Goal: Task Accomplishment & Management: Manage account settings

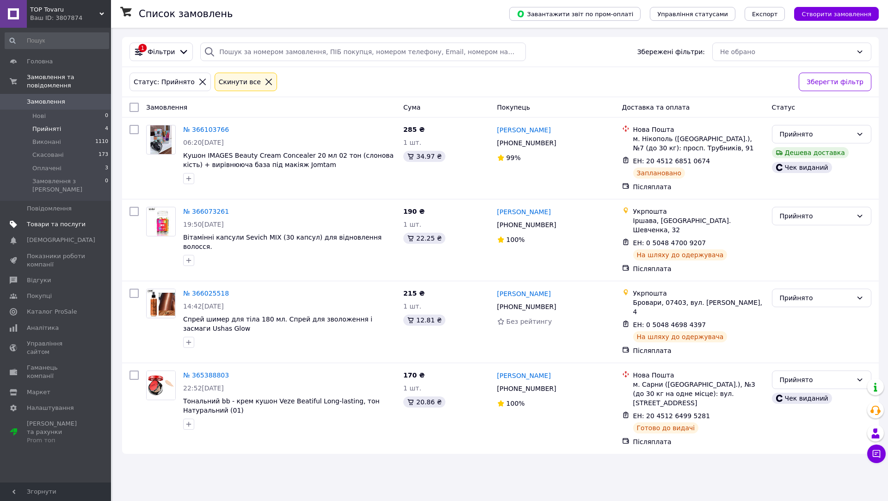
click at [52, 220] on span "Товари та послуги" at bounding box center [56, 224] width 59 height 8
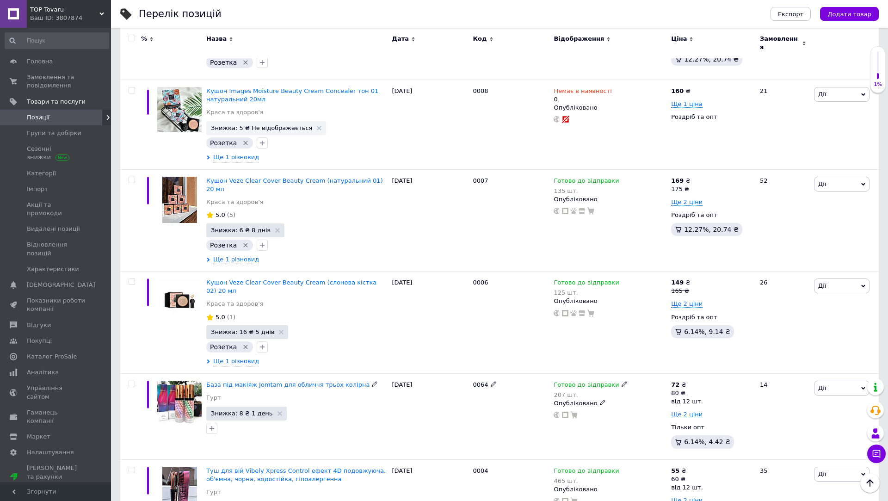
scroll to position [5972, 0]
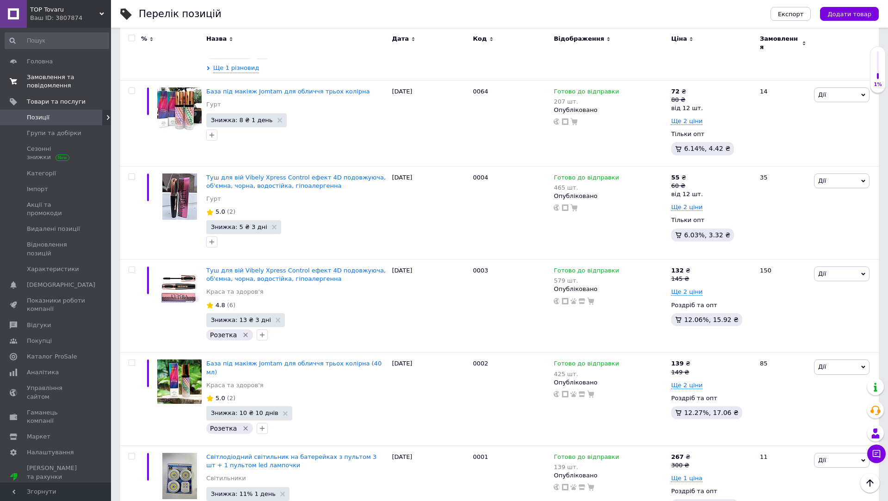
click at [73, 73] on link "Замовлення та повідомлення 0 0" at bounding box center [57, 81] width 114 height 24
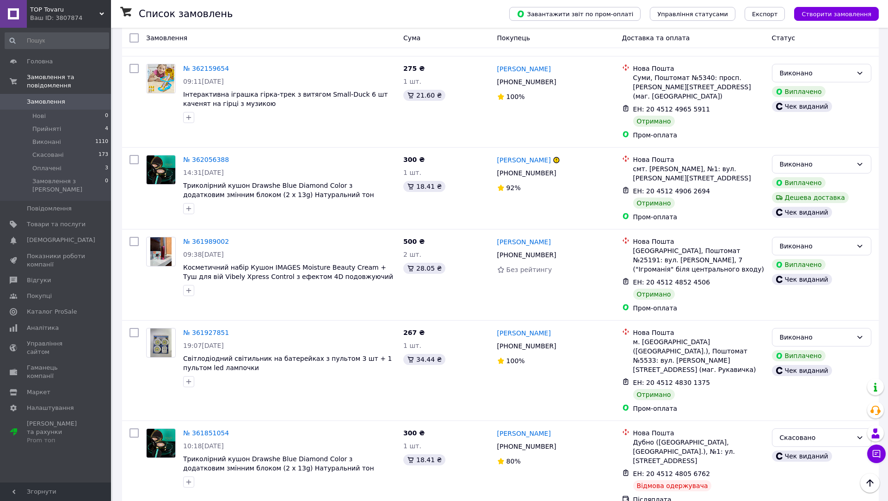
scroll to position [2781, 0]
click at [58, 220] on span "Товари та послуги" at bounding box center [56, 224] width 59 height 8
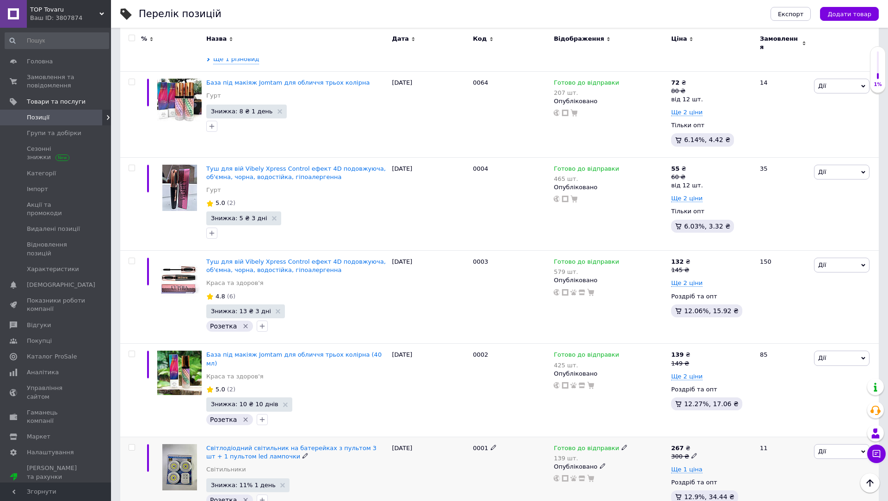
scroll to position [5972, 0]
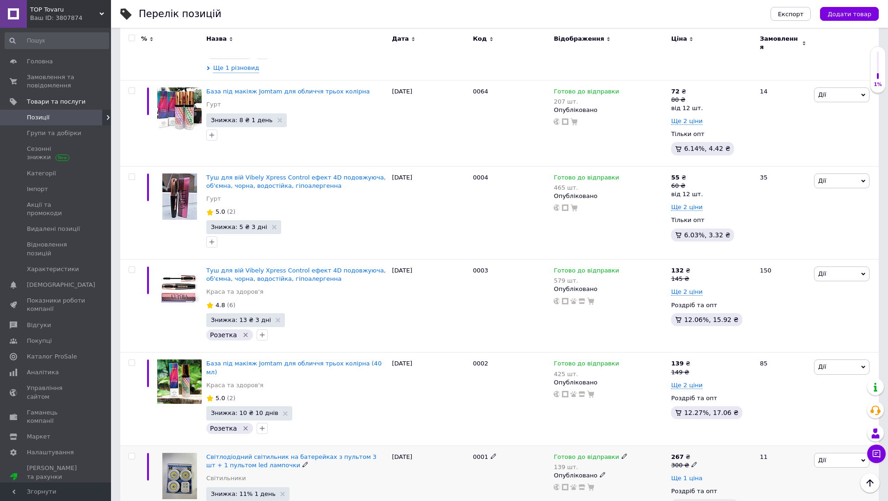
click at [685, 474] on span "Ще 1 ціна" at bounding box center [686, 477] width 31 height 7
click at [40, 82] on span "Замовлення та повідомлення" at bounding box center [56, 81] width 59 height 17
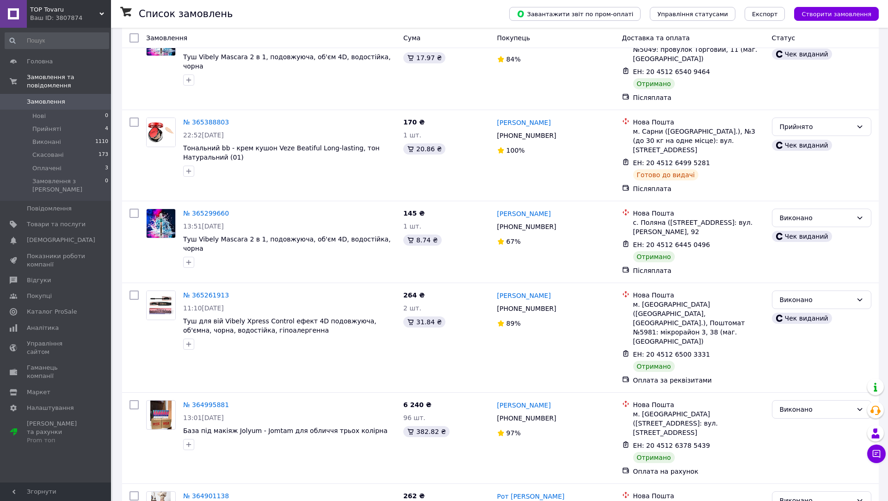
scroll to position [855, 0]
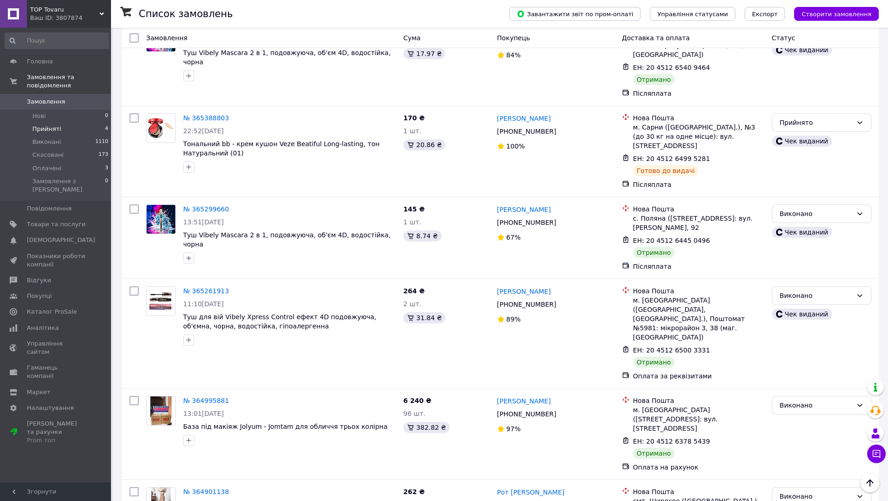
click at [67, 132] on li "Прийняті 4" at bounding box center [57, 129] width 114 height 13
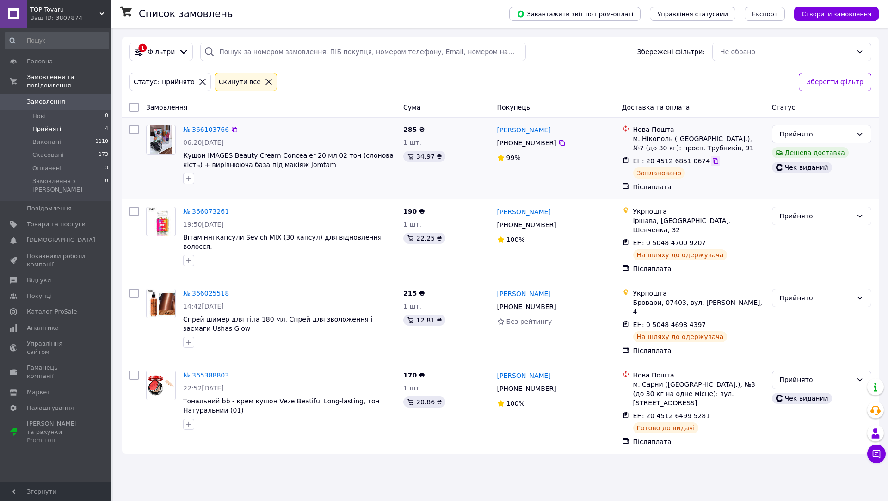
click at [711, 162] on icon at bounding box center [714, 160] width 7 height 7
click at [72, 98] on span "Замовлення" at bounding box center [56, 102] width 59 height 8
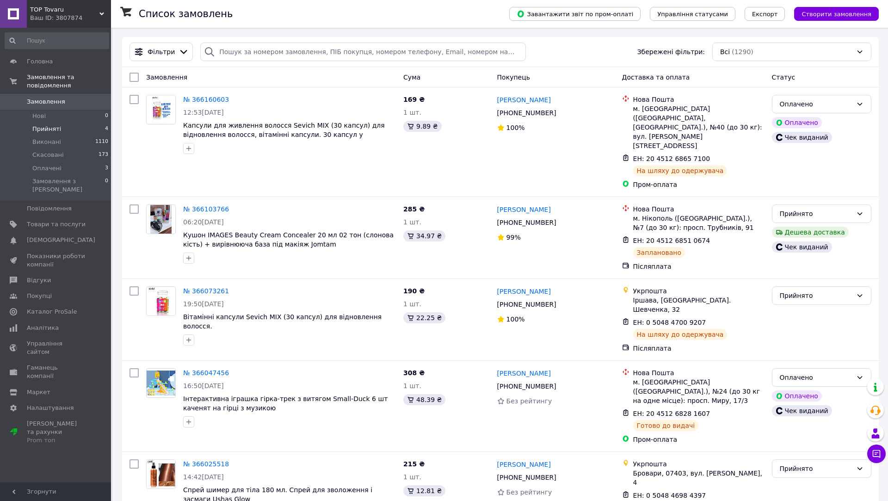
click at [80, 129] on li "Прийняті 4" at bounding box center [57, 129] width 114 height 13
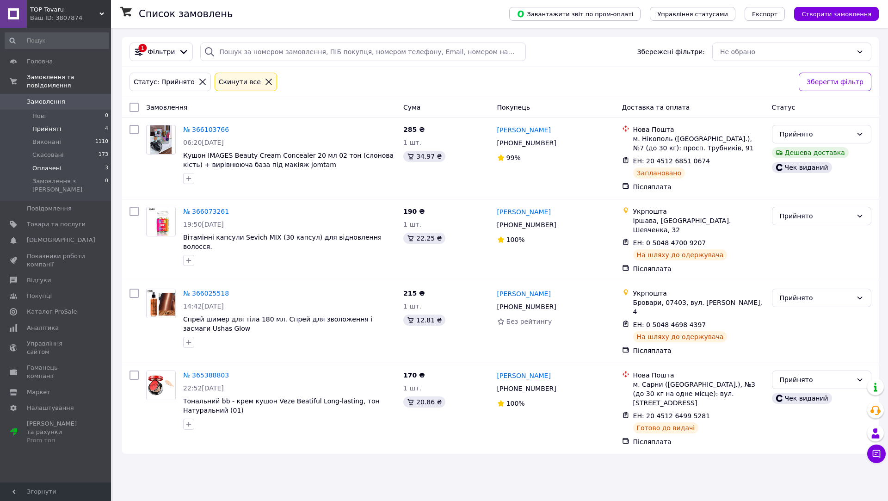
click at [68, 168] on li "Оплачені 3" at bounding box center [57, 168] width 114 height 13
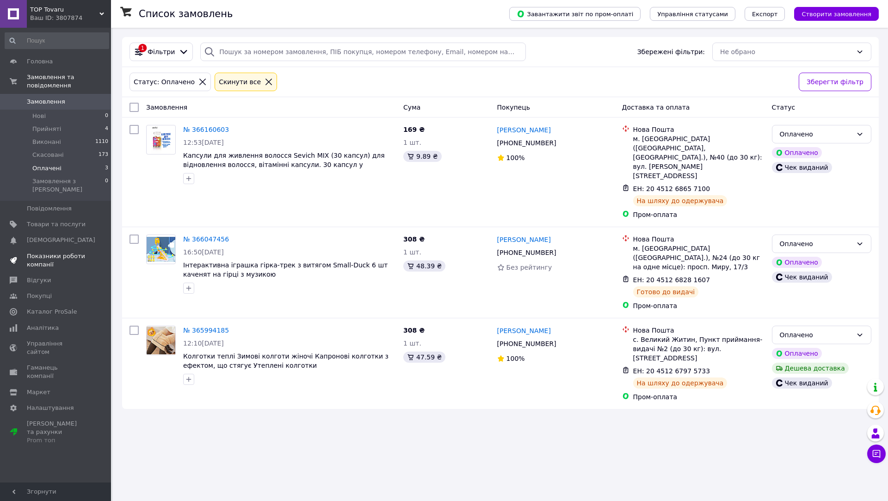
click at [58, 252] on span "Показники роботи компанії" at bounding box center [56, 260] width 59 height 17
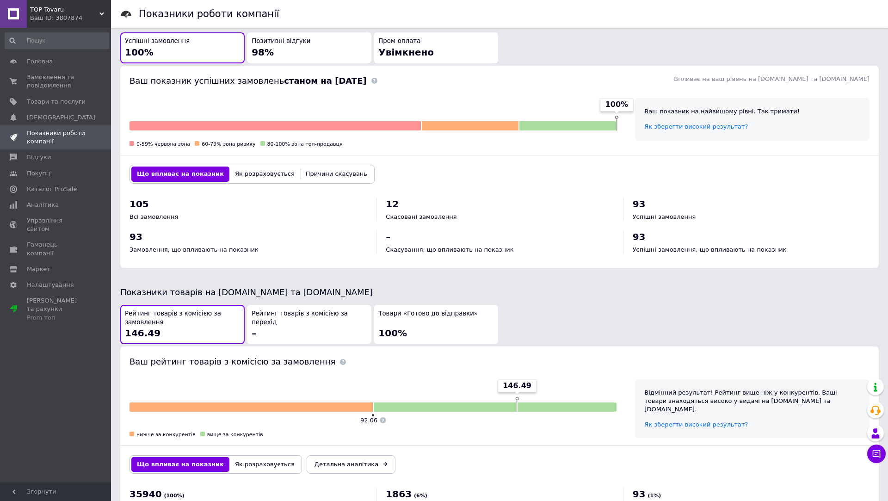
scroll to position [309, 0]
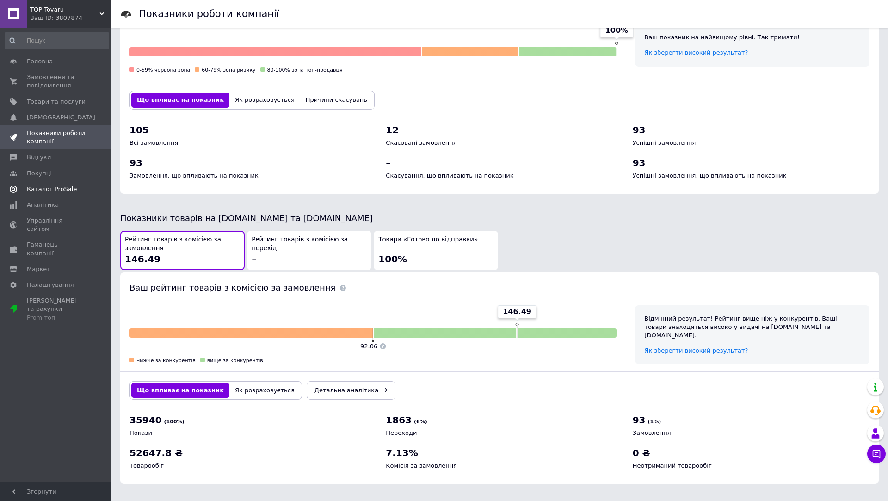
click at [55, 186] on span "Каталог ProSale" at bounding box center [52, 189] width 50 height 8
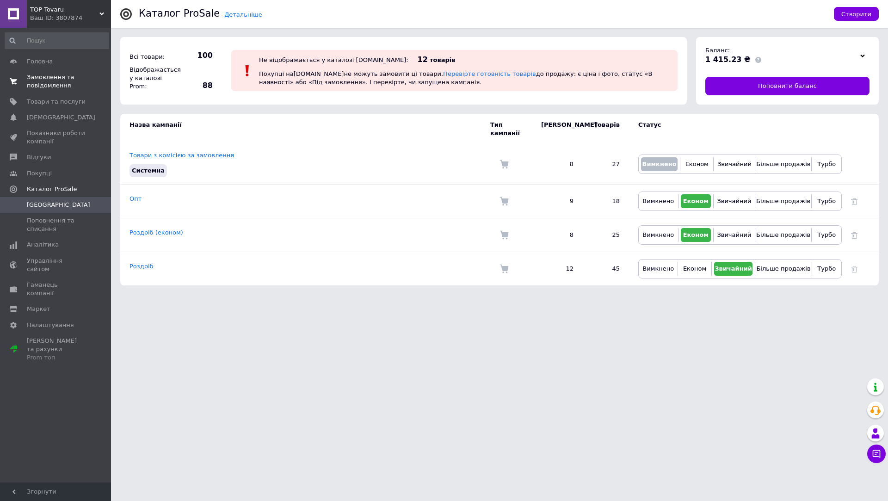
click at [57, 78] on span "Замовлення та повідомлення" at bounding box center [56, 81] width 59 height 17
